Goal: Task Accomplishment & Management: Manage account settings

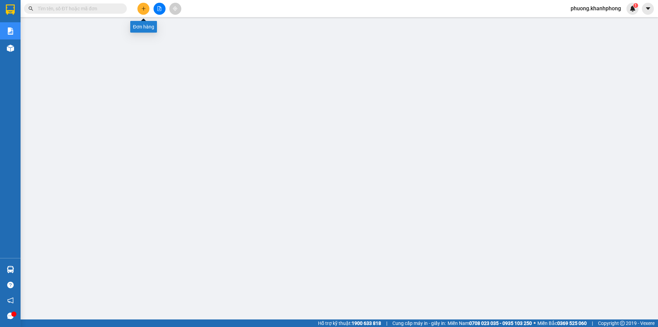
click at [141, 8] on icon "plus" at bounding box center [143, 8] width 5 height 5
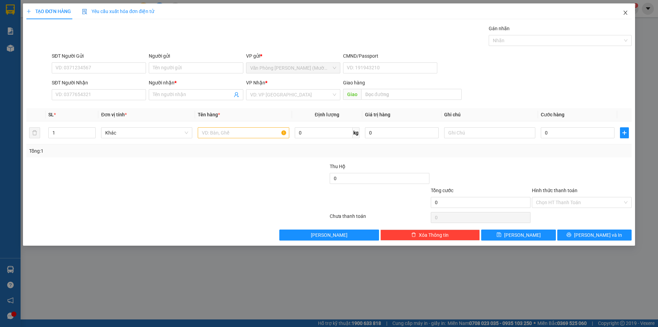
click at [628, 12] on icon "close" at bounding box center [625, 12] width 5 height 5
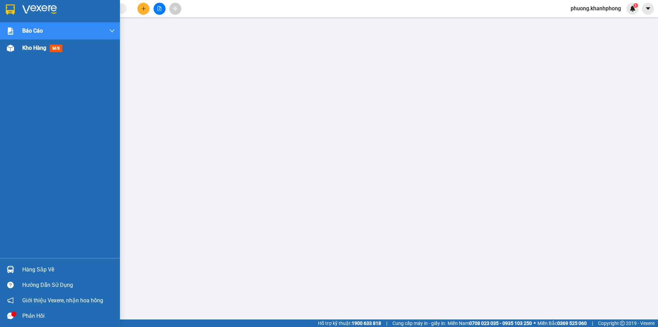
click at [12, 49] on img at bounding box center [10, 48] width 7 height 7
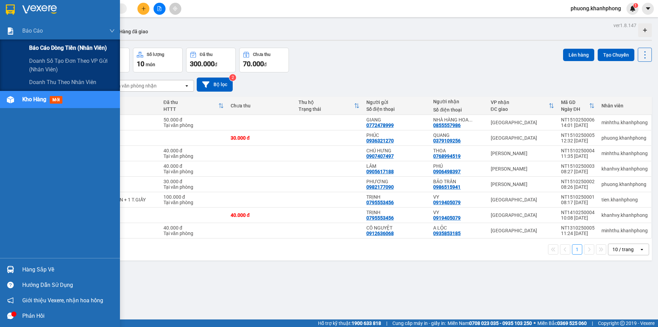
click at [41, 47] on span "Báo cáo dòng tiền (nhân viên)" at bounding box center [68, 48] width 78 height 9
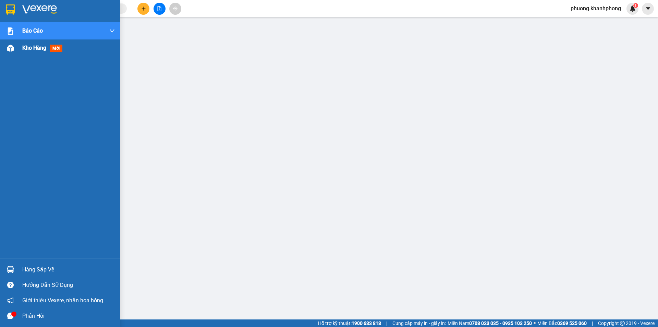
click at [11, 50] on img at bounding box center [10, 48] width 7 height 7
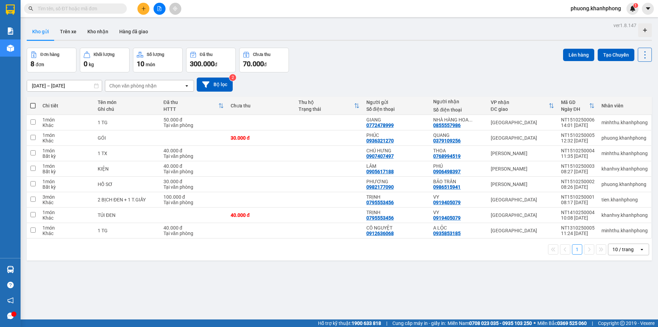
click at [593, 10] on span "phuong.khanhphong" at bounding box center [595, 8] width 61 height 9
click at [587, 22] on span "Đăng xuất" at bounding box center [598, 21] width 48 height 8
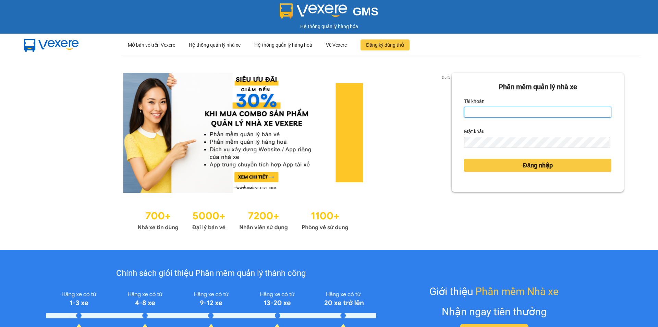
click at [489, 117] on input "Tài khoản" at bounding box center [537, 112] width 147 height 11
type input "kimngan93.khanhphong"
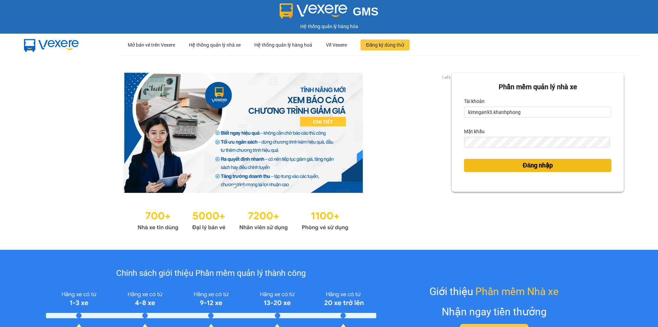
click at [524, 168] on span "Đăng nhập" at bounding box center [538, 165] width 30 height 10
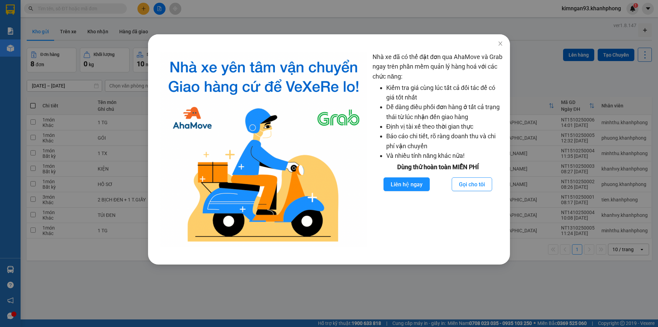
click at [211, 19] on div "Nhà xe đã có thể đặt đơn qua AhaMove và Grab ngay trên phần mềm quản lý hàng ho…" at bounding box center [329, 163] width 658 height 327
